Goal: Transaction & Acquisition: Purchase product/service

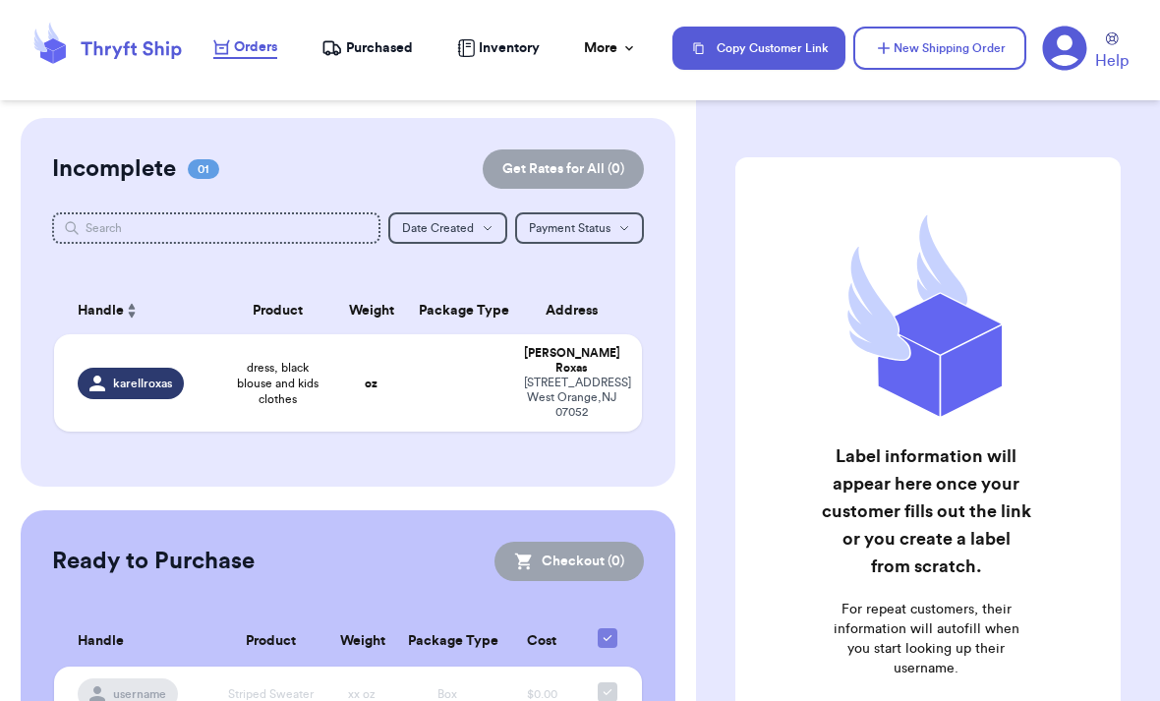
click at [265, 381] on span "dress, black blouse and kids clothes" at bounding box center [278, 383] width 94 height 47
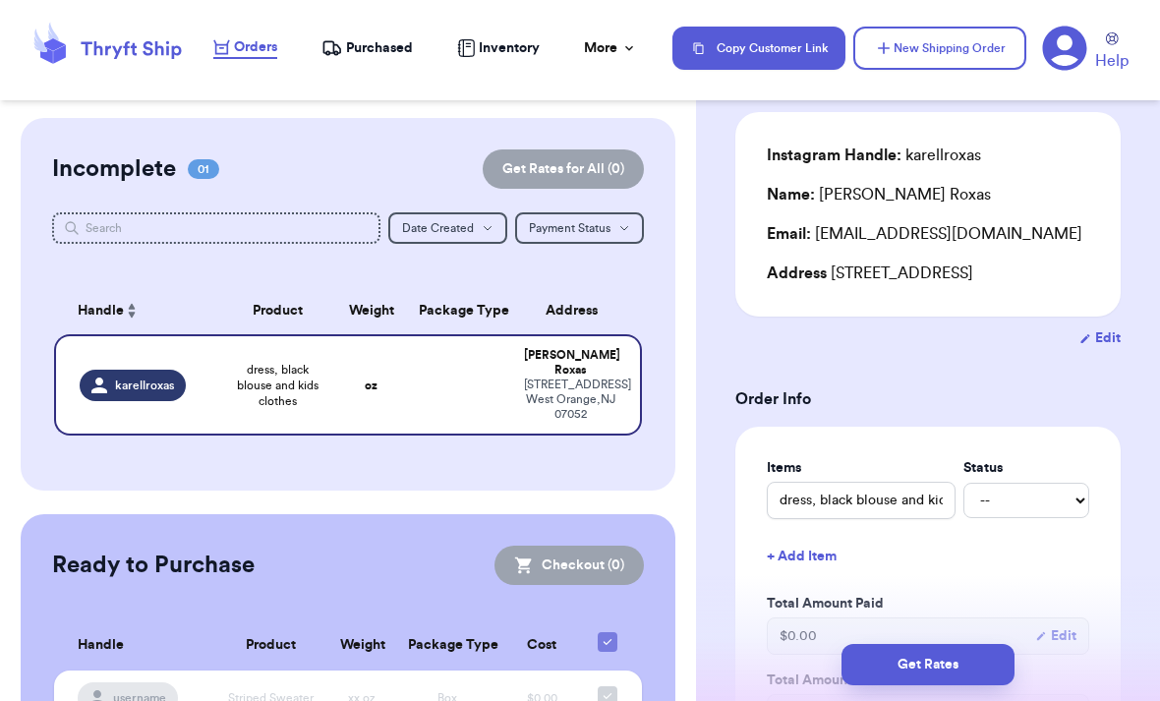
click at [930, 644] on button "Get Rates" at bounding box center [927, 664] width 173 height 41
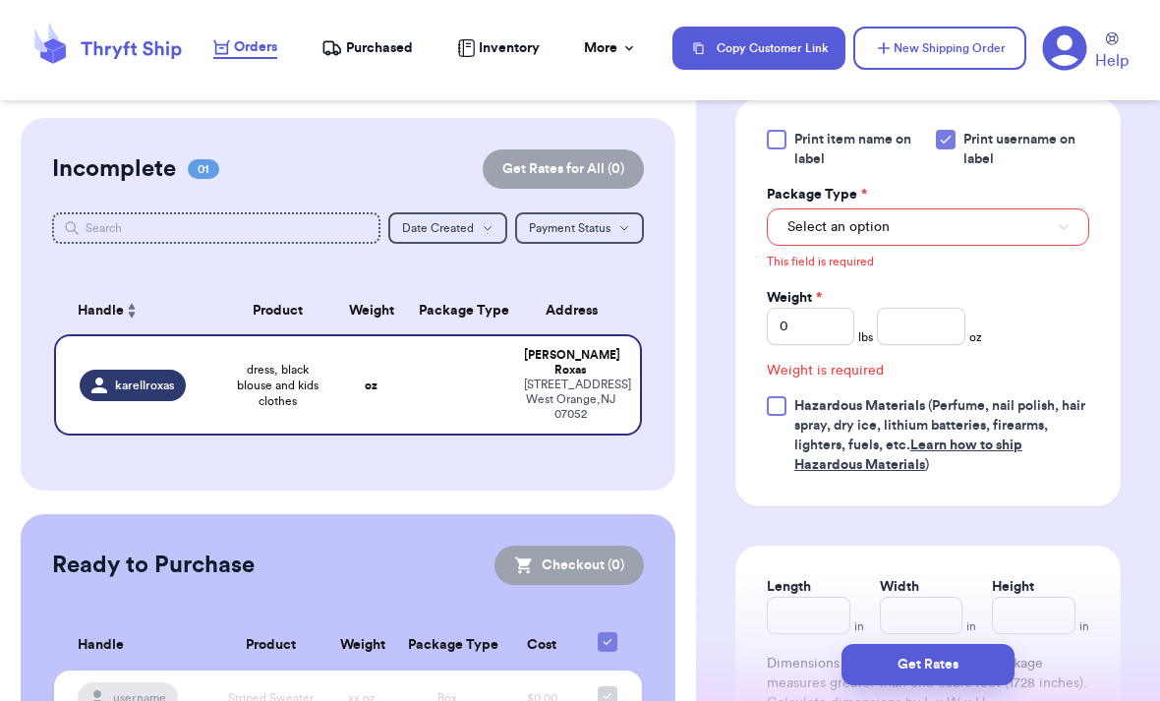
scroll to position [887, 0]
click at [825, 237] on span "Select an option" at bounding box center [838, 227] width 102 height 20
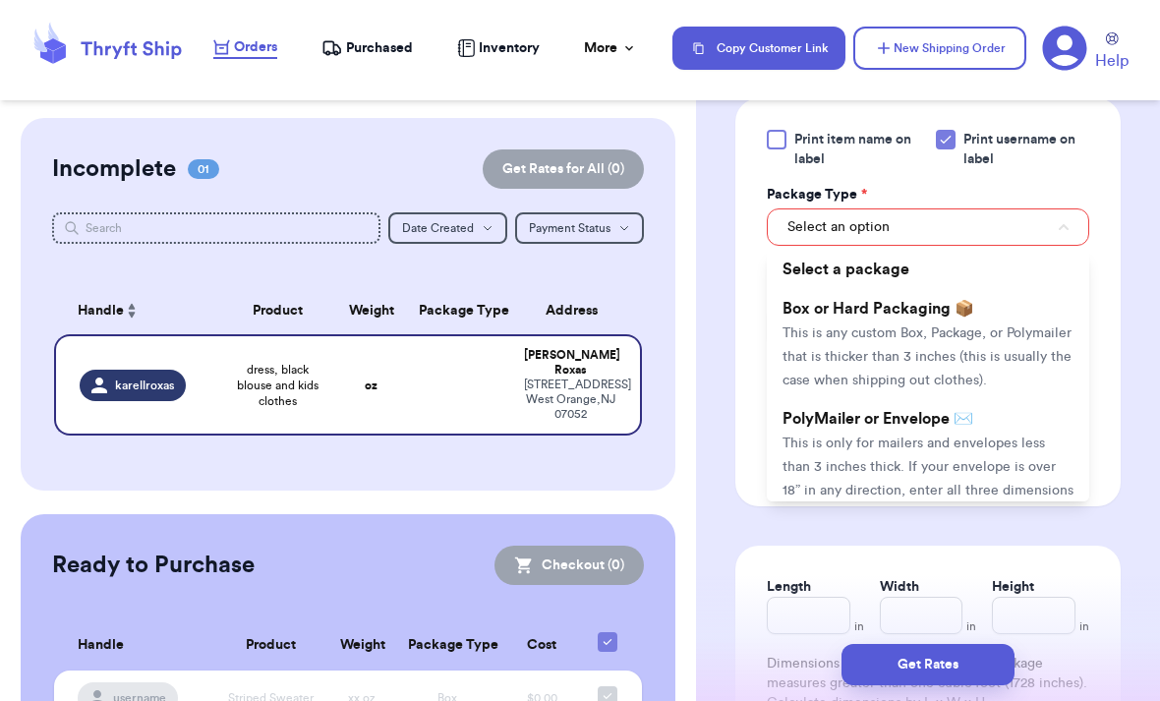
click at [810, 360] on span "This is any custom Box, Package, or Polymailer that is thicker than 3 inches (t…" at bounding box center [926, 356] width 289 height 61
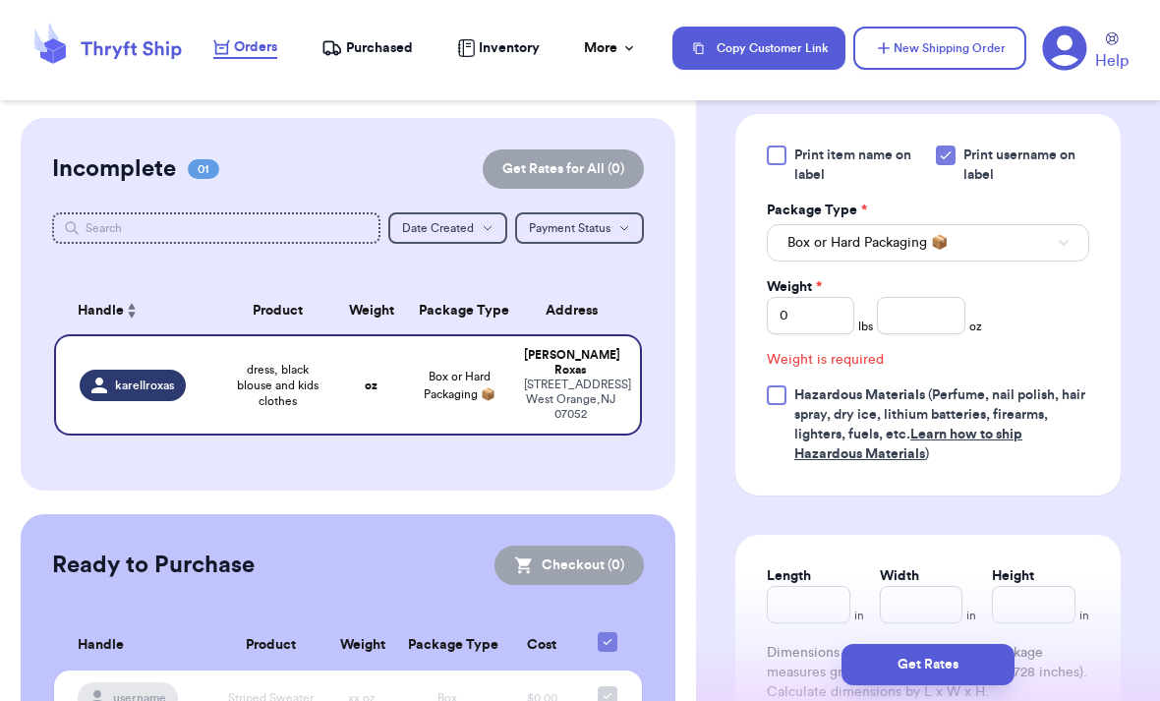
scroll to position [860, 0]
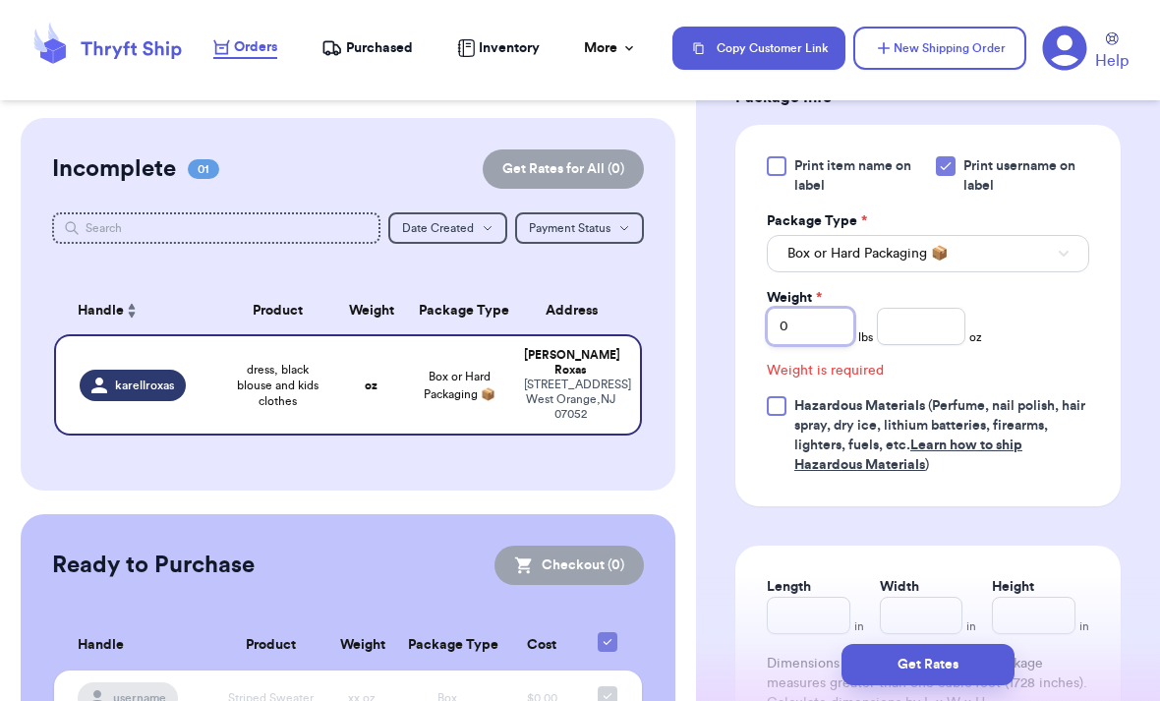
click at [809, 345] on input "0" at bounding box center [810, 326] width 87 height 37
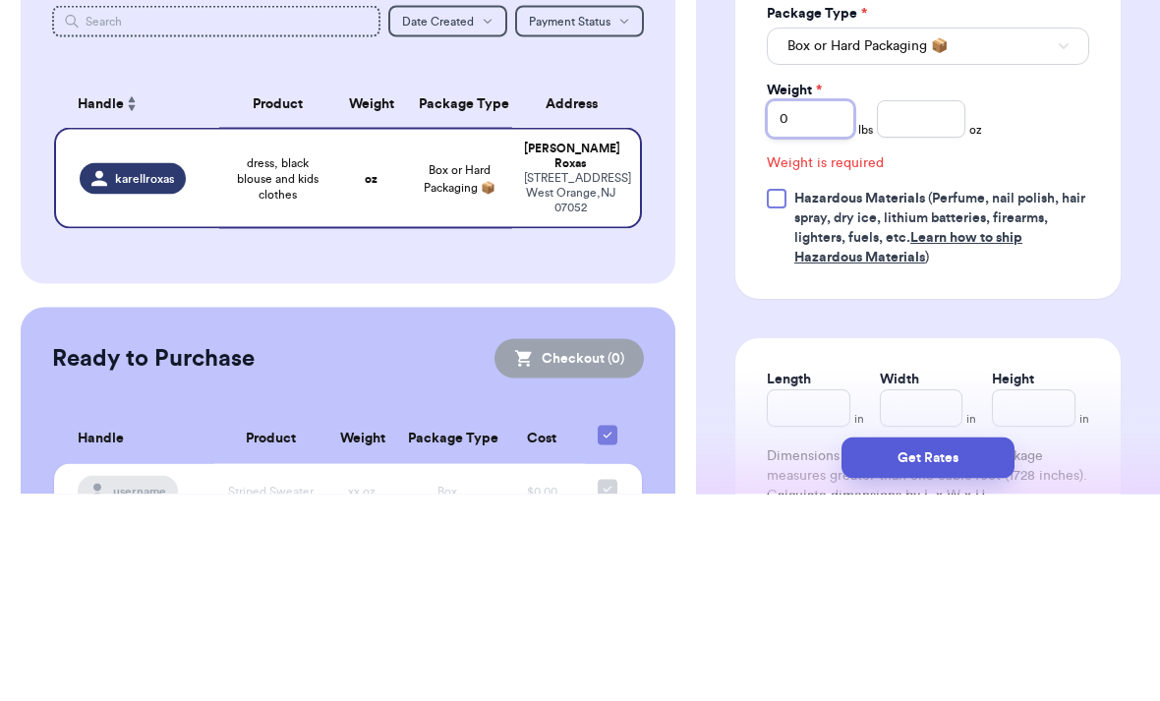
type input "01"
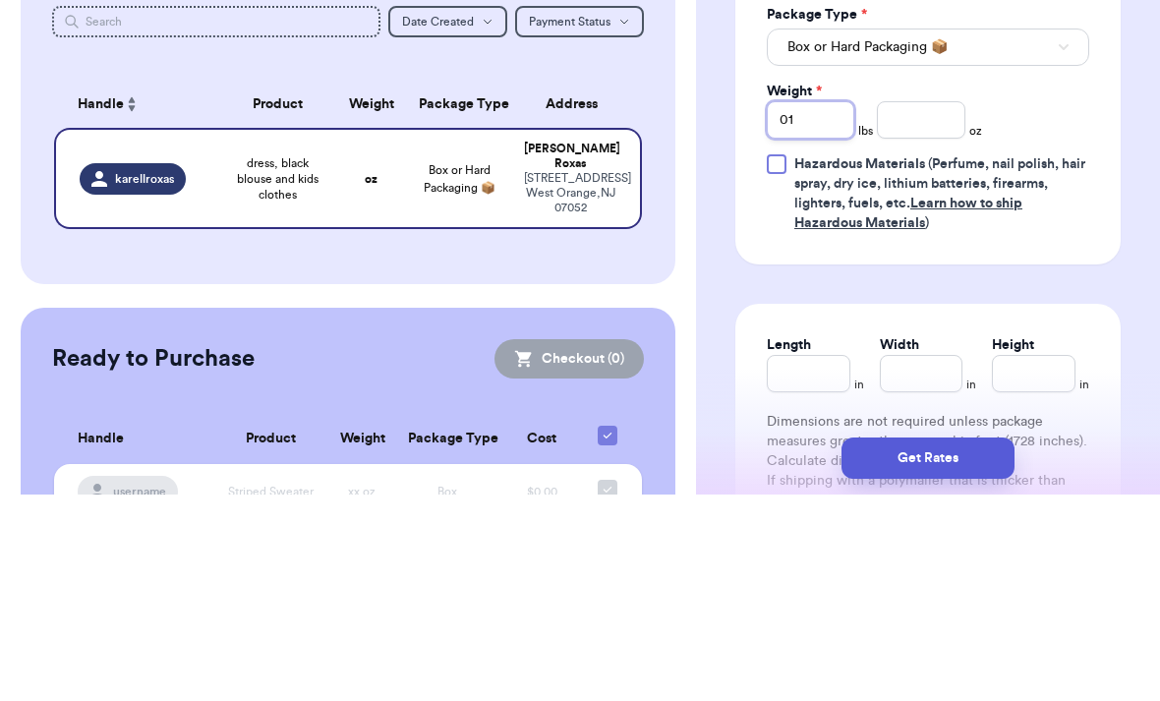
type input "01.8"
type input "01"
type input "0"
type input "1"
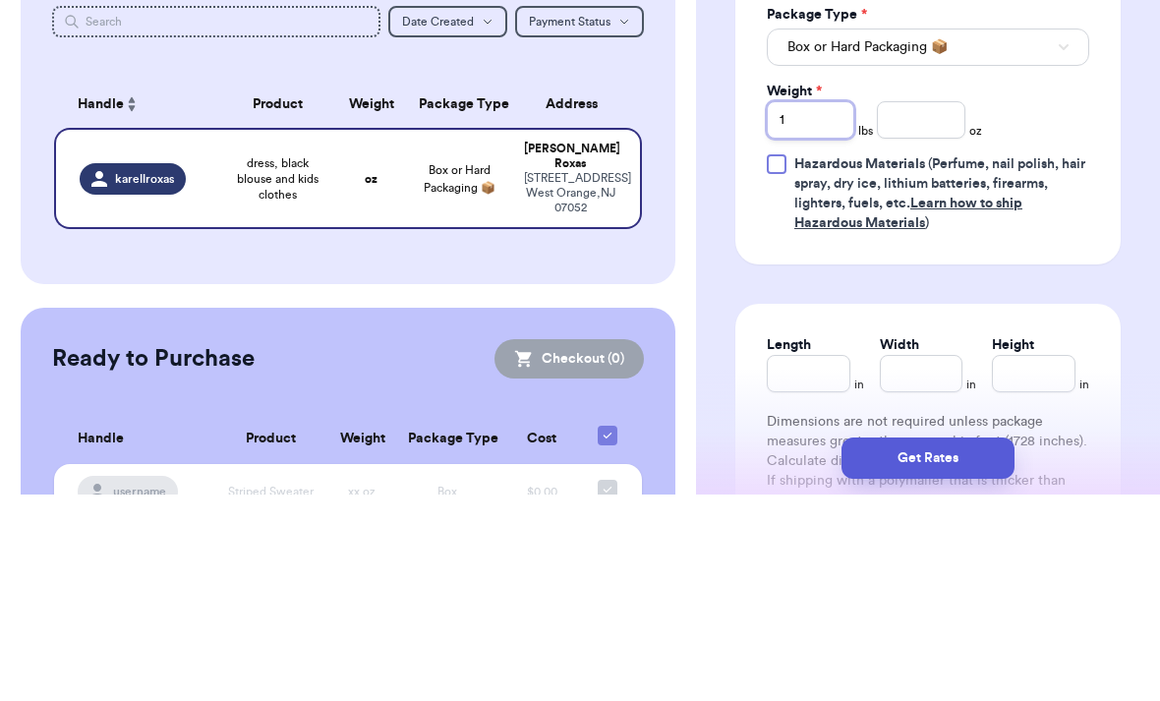
type input "1.8"
click at [1121, 190] on div "Shipping Information Delete Label Customer Info Instagram Handle: karellroxas N…" at bounding box center [928, 123] width 464 height 1730
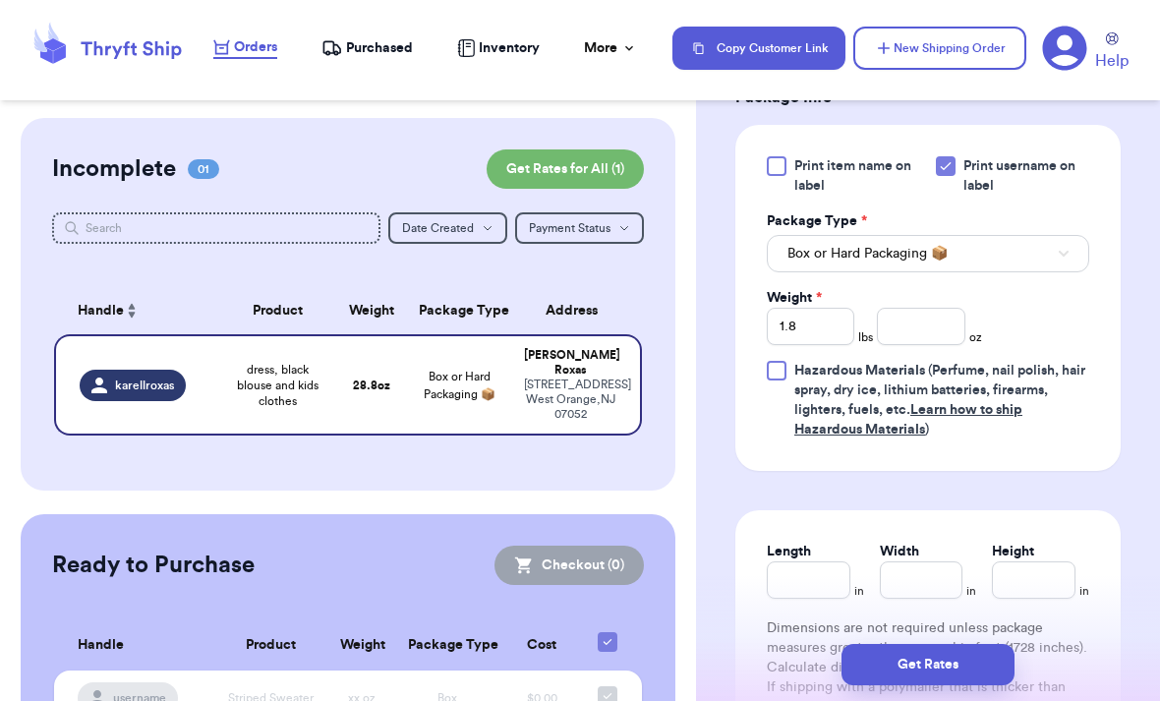
click at [872, 644] on button "Get Rates" at bounding box center [927, 664] width 173 height 41
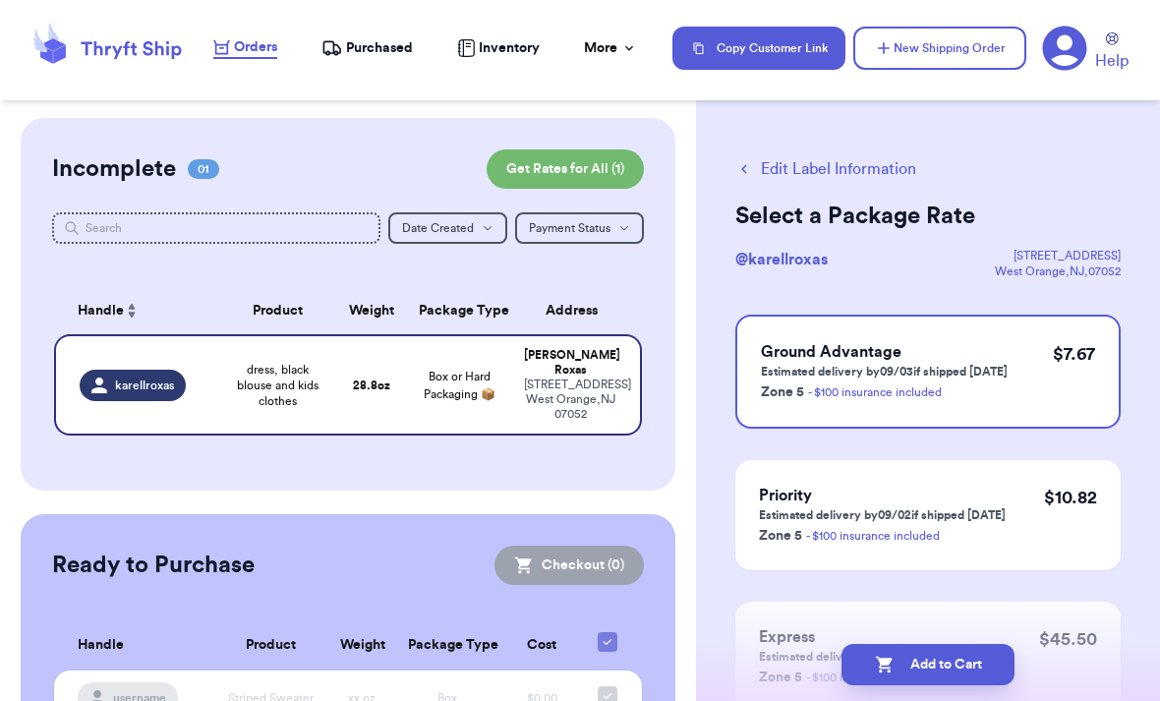
click at [887, 354] on span "Ground Advantage" at bounding box center [831, 352] width 141 height 16
click at [880, 655] on icon "button" at bounding box center [885, 665] width 20 height 20
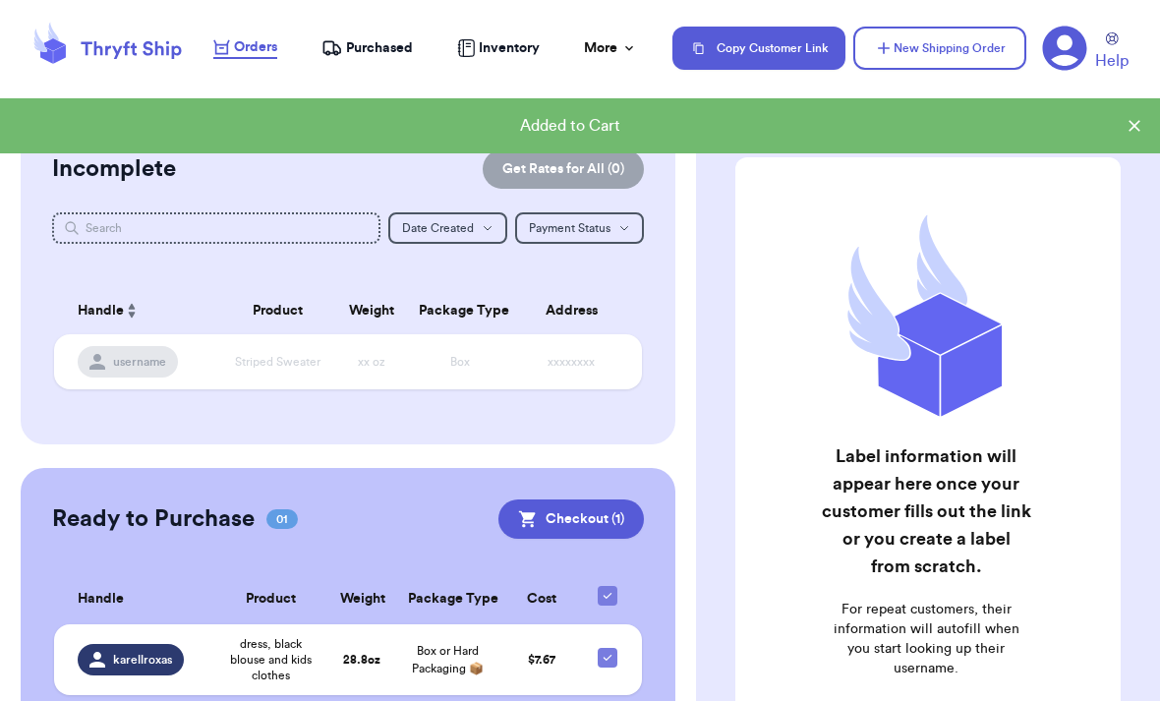
click at [574, 499] on button "Checkout ( 1 )" at bounding box center [570, 518] width 145 height 39
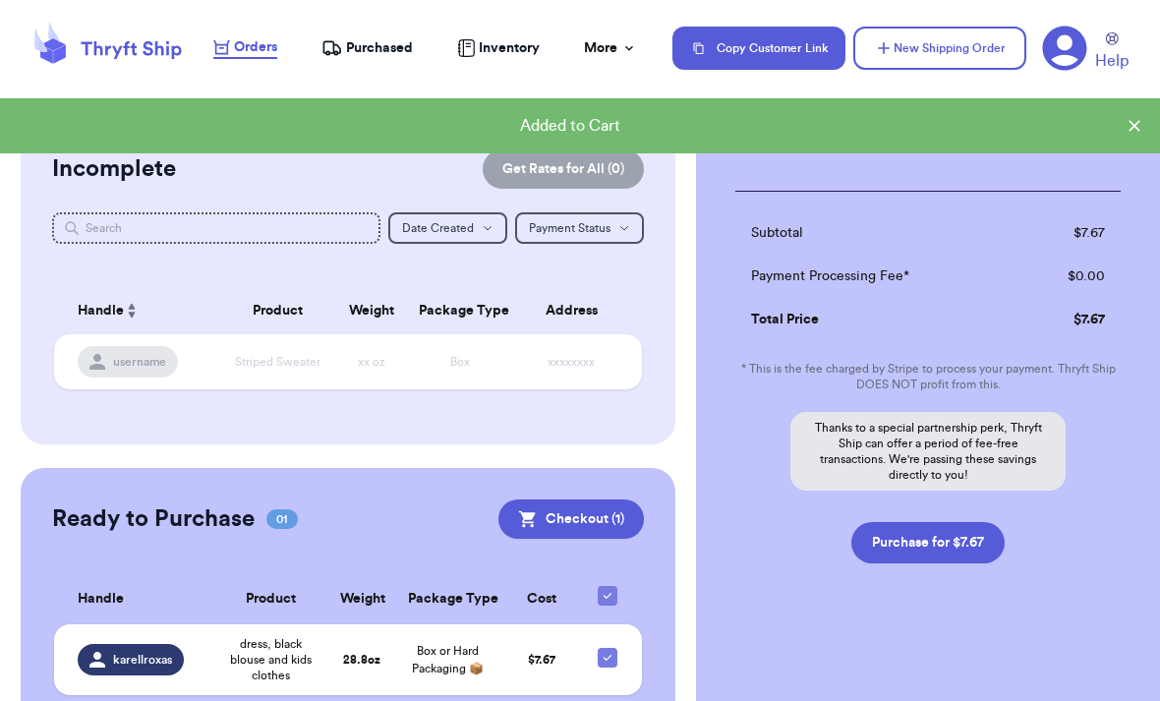
scroll to position [233, 0]
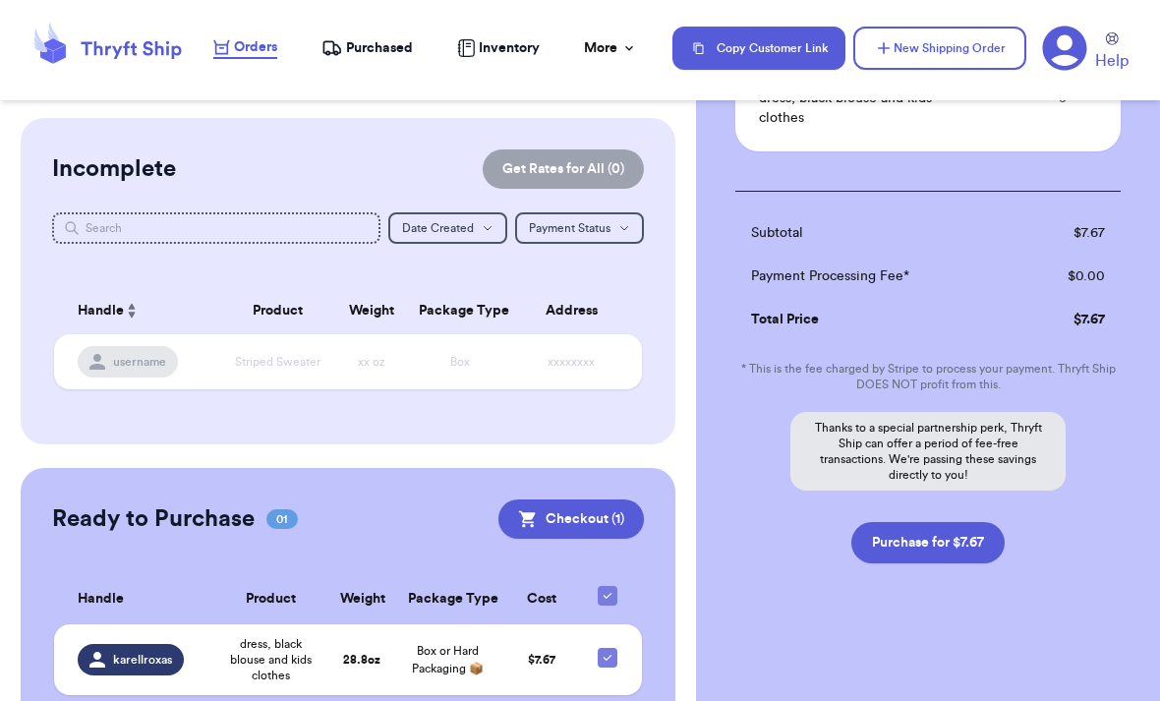
click at [894, 540] on button "Purchase for $7.67" at bounding box center [927, 542] width 153 height 41
checkbox input "false"
checkbox input "true"
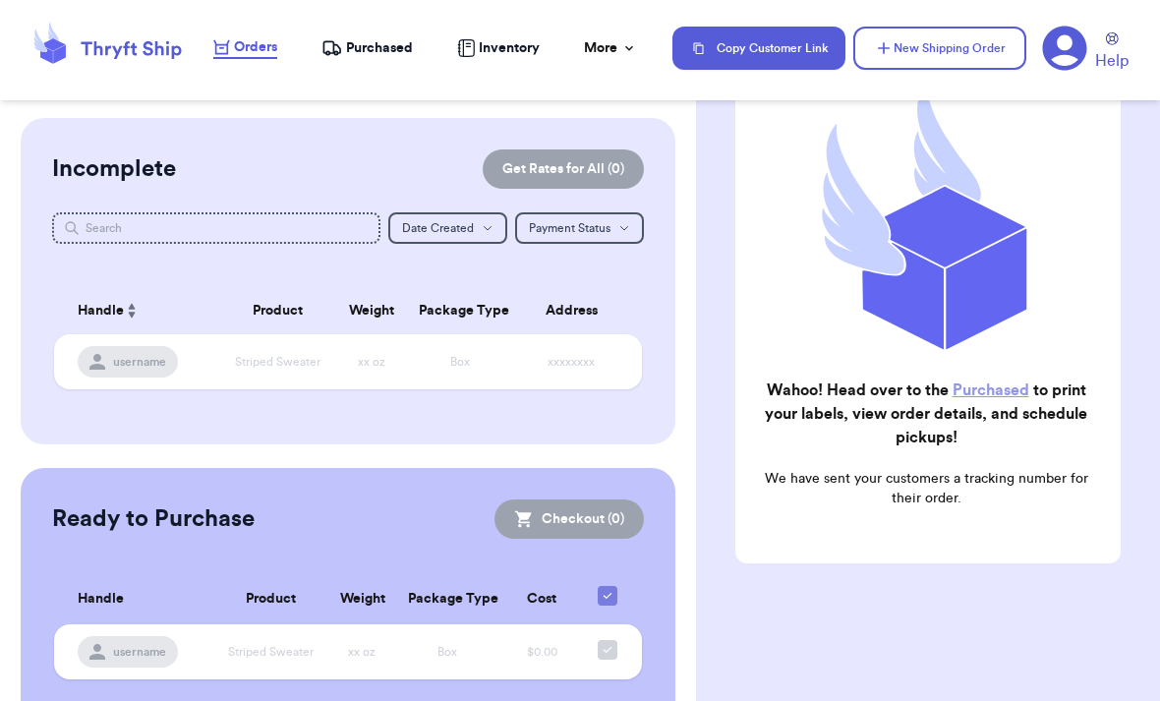
click at [364, 55] on span "Purchased" at bounding box center [379, 48] width 67 height 20
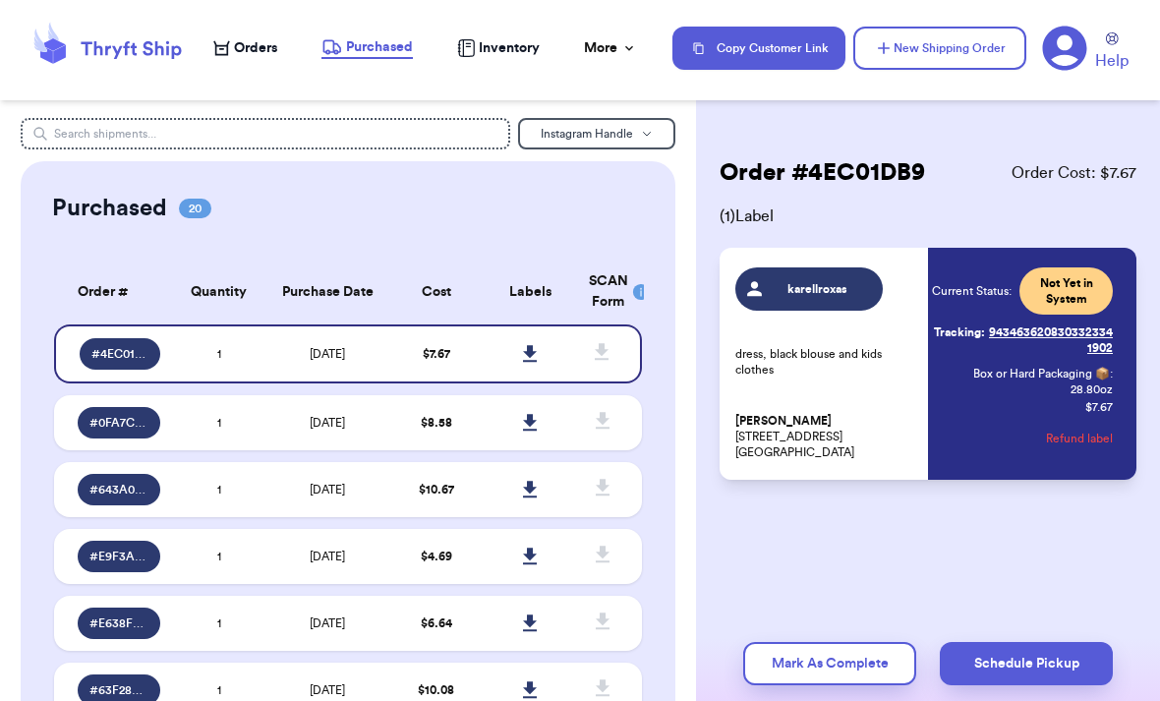
click at [531, 362] on icon at bounding box center [530, 353] width 14 height 17
